Goal: Task Accomplishment & Management: Manage account settings

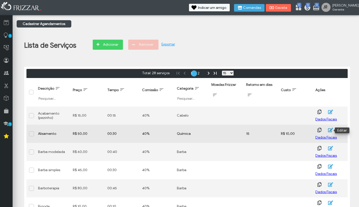
click at [332, 131] on icon "button" at bounding box center [330, 130] width 5 height 5
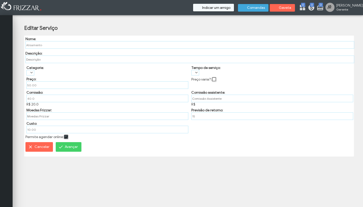
type input "R$ 50,00"
type input "40,00 %"
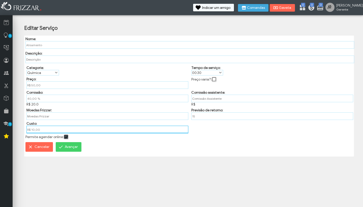
click at [33, 133] on input "R$ 10,00" at bounding box center [107, 130] width 162 height 8
click at [38, 132] on input "R$ 10,00" at bounding box center [107, 130] width 162 height 8
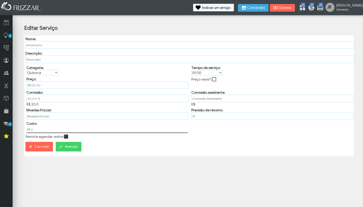
type input "R$ 6,00"
click at [70, 150] on span "Avançar" at bounding box center [71, 147] width 13 height 8
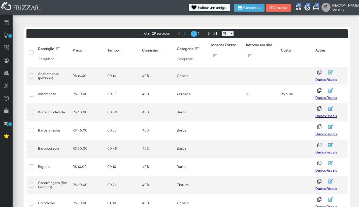
scroll to position [39, 0]
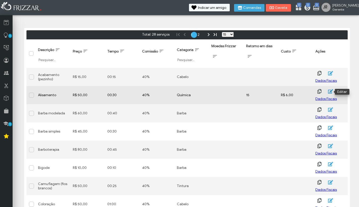
click at [329, 92] on icon "button" at bounding box center [331, 91] width 6 height 5
